Goal: Navigation & Orientation: Find specific page/section

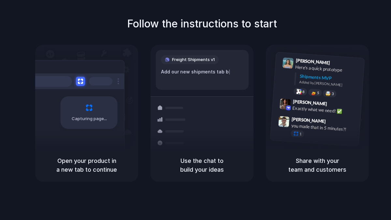
click at [205, 59] on span "Freight Shipments v1" at bounding box center [193, 59] width 43 height 7
click at [197, 179] on div "Use the chat to build your ideas" at bounding box center [202, 164] width 103 height 33
click at [201, 168] on h5 "Use the chat to build your ideas" at bounding box center [202, 165] width 87 height 18
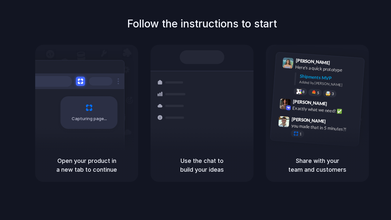
click at [88, 161] on h5 "Open your product in a new tab to continue" at bounding box center [86, 165] width 87 height 18
click at [93, 121] on div "Capturing page" at bounding box center [89, 112] width 57 height 33
click at [280, 113] on div "Simon Kubica 9:47 AM you made that in 5 minutes?! 1" at bounding box center [316, 128] width 90 height 31
click at [298, 146] on div "Lily Parker 9:41 AM Here's a quick prototype Shipments MVP Added by Alloy 8 5 🤯…" at bounding box center [317, 97] width 103 height 104
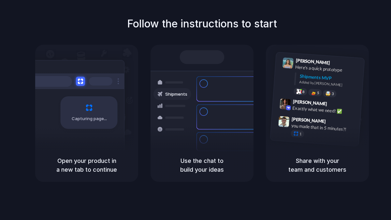
click at [336, 23] on div "Follow the instructions to start Capturing page Open your product in a new tab …" at bounding box center [202, 99] width 391 height 166
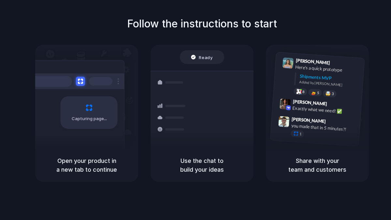
click at [211, 22] on h1 "Follow the instructions to start" at bounding box center [202, 24] width 150 height 16
click at [192, 90] on div "Container from Shanghai 40ft • ETA Dec 28 • In transit Express delivery to NYC …" at bounding box center [225, 116] width 69 height 91
click at [201, 135] on div "Bulk order processing 8 pallets • Warehouse B • Packed" at bounding box center [241, 144] width 88 height 19
click at [312, 115] on div "Simon Kubica 9:47 AM you made that in 5 minutes?! 1" at bounding box center [316, 128] width 90 height 31
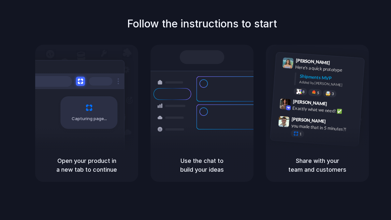
click at [311, 146] on div "Lily Parker 9:41 AM Here's a quick prototype Shipments MVP Added by Alloy 8 5 🤯…" at bounding box center [317, 97] width 103 height 104
click at [315, 108] on div "Exactly what we need! ✅" at bounding box center [325, 110] width 65 height 11
click at [314, 72] on div "Lily Parker 9:41 AM Here's a quick prototype Shipments MVP Added by Alloy 8 5 🤯…" at bounding box center [325, 78] width 69 height 41
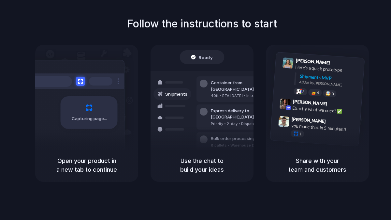
click at [200, 29] on h1 "Follow the instructions to start" at bounding box center [202, 24] width 150 height 16
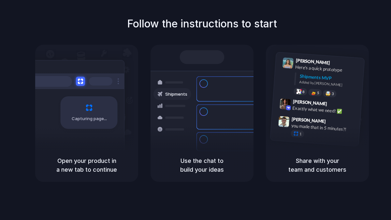
click at [182, 46] on div "Shipments Container from Shanghai 40ft • ETA Dec 28 • In transit Express delive…" at bounding box center [202, 97] width 103 height 104
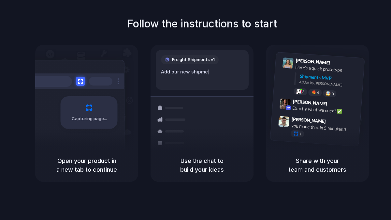
click at [180, 23] on h1 "Follow the instructions to start" at bounding box center [202, 24] width 150 height 16
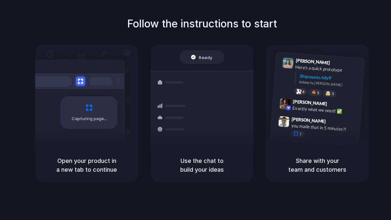
click at [181, 32] on div "Follow the instructions to start Capturing page Open your product in a new tab …" at bounding box center [202, 99] width 391 height 166
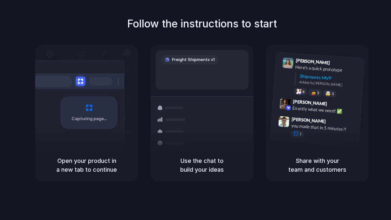
click at [196, 66] on div "Freight Shipments v1" at bounding box center [202, 70] width 93 height 40
click at [196, 66] on div "Freight Shipments v1 Add our new s |" at bounding box center [202, 70] width 93 height 40
click at [196, 66] on div "Freight Shipments v1 Add our new shipment |" at bounding box center [202, 70] width 93 height 40
click at [91, 80] on div at bounding box center [100, 81] width 23 height 8
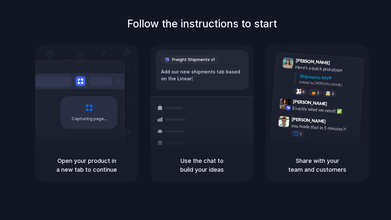
click at [80, 66] on div "Capturing page" at bounding box center [75, 110] width 99 height 100
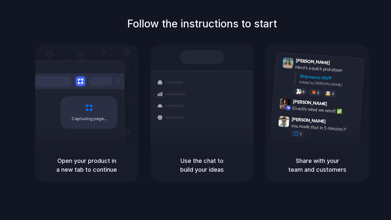
click at [167, 27] on h1 "Follow the instructions to start" at bounding box center [202, 24] width 150 height 16
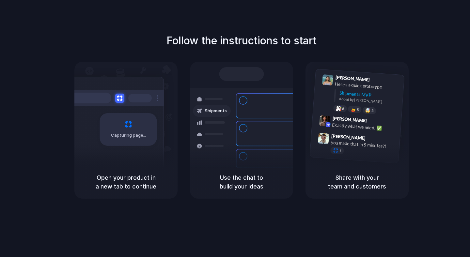
click at [284, 100] on div "Container from [GEOGRAPHIC_DATA]" at bounding box center [285, 103] width 70 height 13
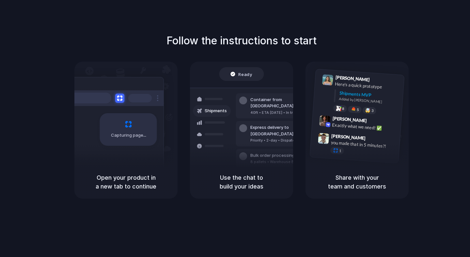
click at [247, 74] on span "Ready" at bounding box center [245, 74] width 14 height 7
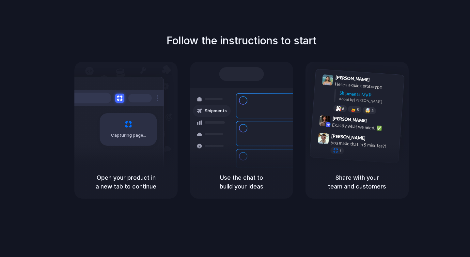
click at [151, 140] on div "Capturing page" at bounding box center [128, 129] width 57 height 33
click at [144, 133] on span at bounding box center [145, 135] width 4 height 7
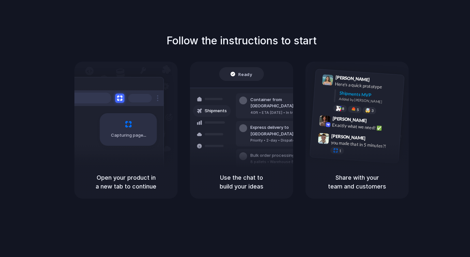
click at [136, 160] on div "Capturing page" at bounding box center [114, 127] width 99 height 100
click at [268, 48] on div "Follow the instructions to start Capturing page Open your product in a new tab …" at bounding box center [242, 116] width 470 height 166
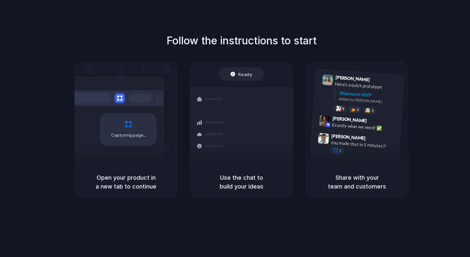
click at [261, 138] on div "Priority • 2-day • Dispatched" at bounding box center [285, 141] width 70 height 6
click at [345, 183] on h5 "Share with your team and customers" at bounding box center [356, 182] width 87 height 18
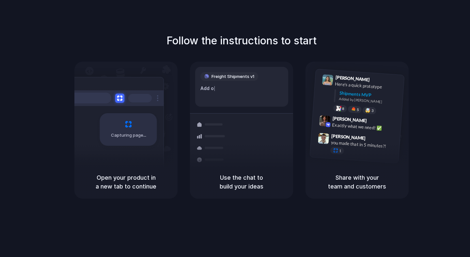
click at [235, 183] on h5 "Use the chat to build your ideas" at bounding box center [241, 182] width 87 height 18
click at [134, 188] on h5 "Open your product in a new tab to continue" at bounding box center [125, 182] width 87 height 18
click at [132, 184] on h5 "Open your product in a new tab to continue" at bounding box center [125, 182] width 87 height 18
